Goal: Information Seeking & Learning: Learn about a topic

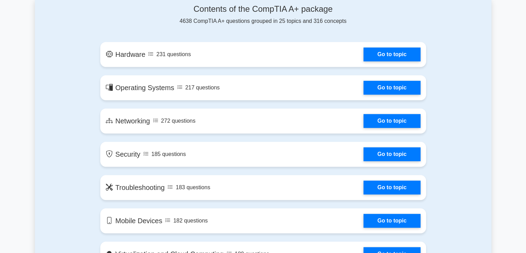
scroll to position [340, 0]
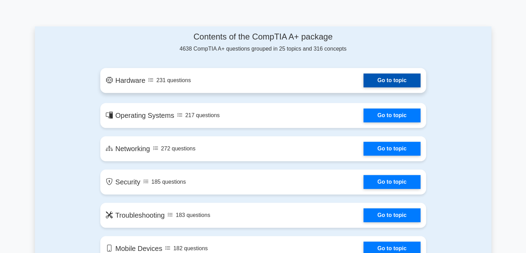
click at [370, 79] on link "Go to topic" at bounding box center [392, 80] width 57 height 14
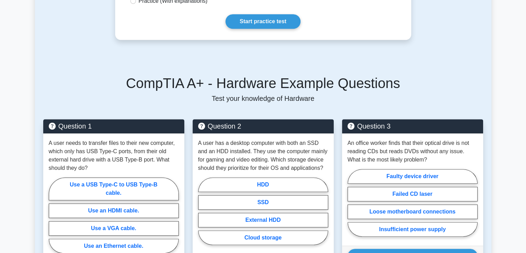
scroll to position [381, 0]
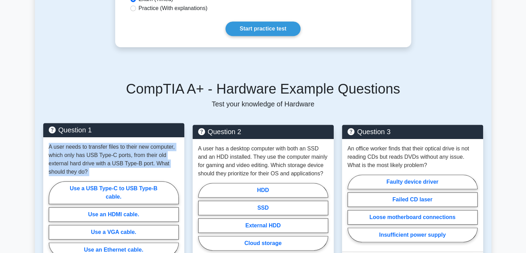
drag, startPoint x: 47, startPoint y: 135, endPoint x: 159, endPoint y: 231, distance: 147.9
click at [159, 231] on div "A user needs to transfer files to their new computer, which only has USB Type-C…" at bounding box center [113, 201] width 141 height 129
copy div "A user needs to transfer files to their new computer, which only has USB Type-C…"
click at [123, 188] on label "Use a USB Type-C to USB Type-B cable." at bounding box center [114, 192] width 130 height 23
click at [53, 219] on input "Use a USB Type-C to USB Type-B cable." at bounding box center [51, 221] width 4 height 4
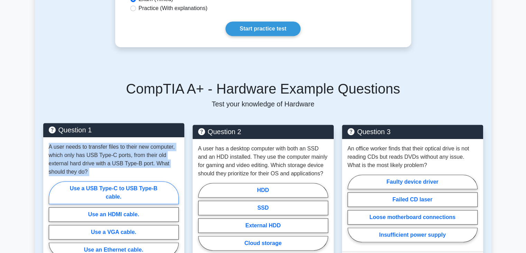
radio input "true"
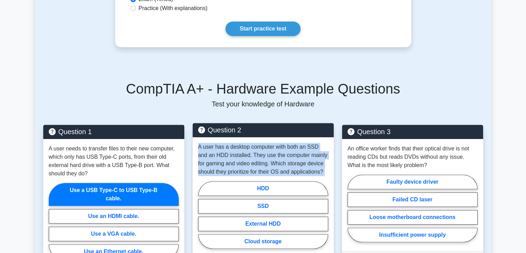
drag, startPoint x: 195, startPoint y: 136, endPoint x: 328, endPoint y: 172, distance: 137.2
click at [328, 172] on div "A user has a desktop computer with both an SSD and an HDD installed. They use t…" at bounding box center [263, 197] width 141 height 120
copy div "A user has a desktop computer with both an SSD and an HDD installed. They use t…"
click at [283, 181] on label "HDD" at bounding box center [263, 188] width 130 height 15
click at [203, 214] on input "HDD" at bounding box center [200, 216] width 4 height 4
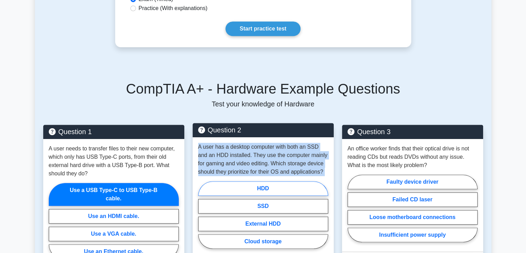
radio input "true"
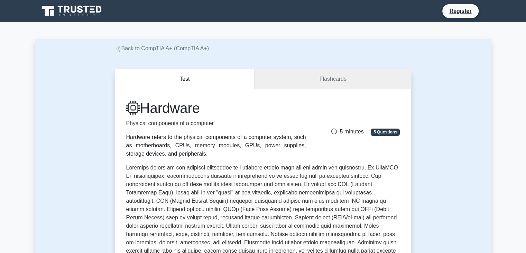
scroll to position [1, 0]
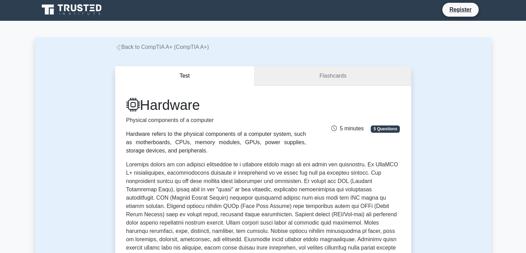
click at [278, 73] on link "Flashcards" at bounding box center [333, 76] width 156 height 20
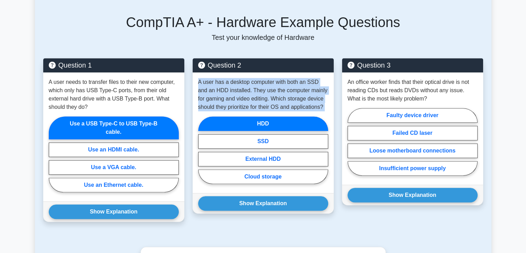
scroll to position [448, 0]
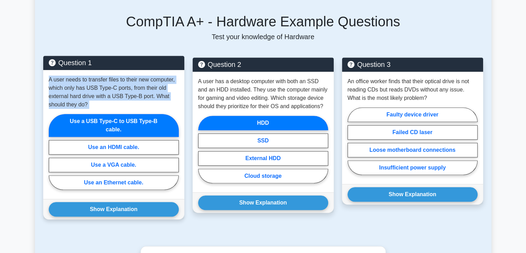
drag, startPoint x: 46, startPoint y: 71, endPoint x: 89, endPoint y: 103, distance: 53.5
click at [89, 103] on div "A user needs to transfer files to their new computer, which only has USB Type-C…" at bounding box center [113, 134] width 141 height 129
copy div "A user needs to transfer files to their new computer, which only has USB Type-C…"
click at [89, 103] on div "A user needs to transfer files to their new computer, which only has USB Type-C…" at bounding box center [113, 134] width 141 height 129
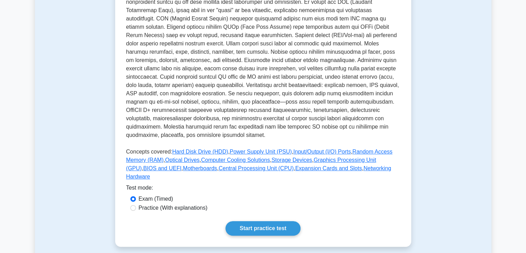
scroll to position [180, 0]
click at [141, 204] on label "Practice (With explanations)" at bounding box center [173, 208] width 69 height 8
click at [136, 205] on input "Practice (With explanations)" at bounding box center [133, 208] width 6 height 6
radio input "true"
click at [241, 221] on link "Start practice test" at bounding box center [263, 228] width 75 height 15
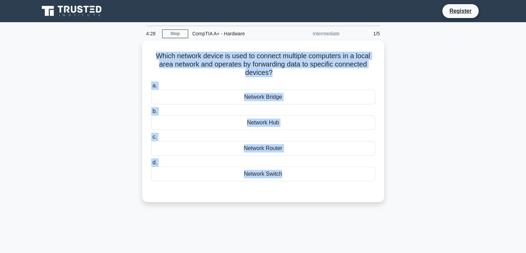
drag, startPoint x: 150, startPoint y: 48, endPoint x: 295, endPoint y: 200, distance: 209.7
click at [295, 200] on div "Which network device is used to connect multiple computers in a local area netw…" at bounding box center [263, 124] width 457 height 169
copy div "Which network device is used to connect multiple computers in a local area netw…"
click at [409, 150] on div "Which network device is used to connect multiple computers in a local area netw…" at bounding box center [263, 124] width 457 height 169
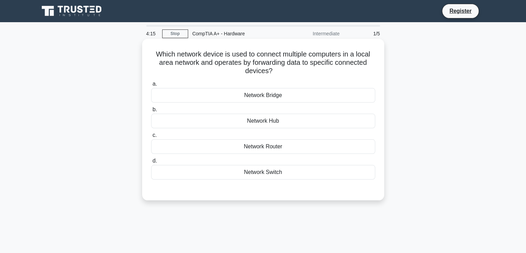
click at [250, 174] on div "Network Switch" at bounding box center [263, 172] width 224 height 15
click at [151, 163] on input "d. Network Switch" at bounding box center [151, 160] width 0 height 4
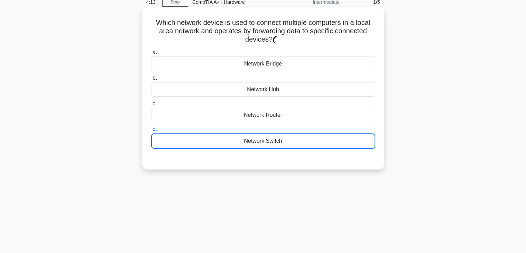
scroll to position [31, 0]
